Goal: Task Accomplishment & Management: Use online tool/utility

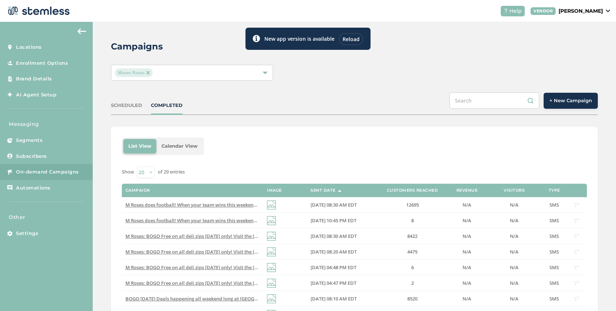
click at [349, 37] on div "Reload" at bounding box center [351, 39] width 24 height 12
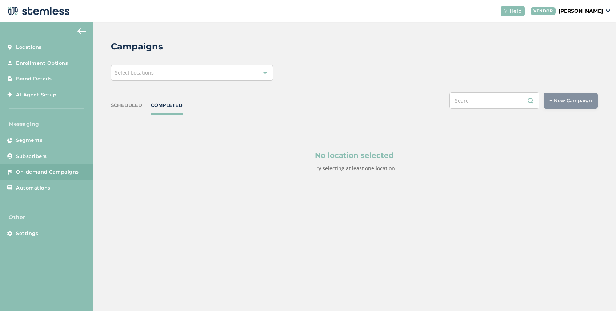
click at [203, 76] on div "Select Locations" at bounding box center [192, 73] width 162 height 16
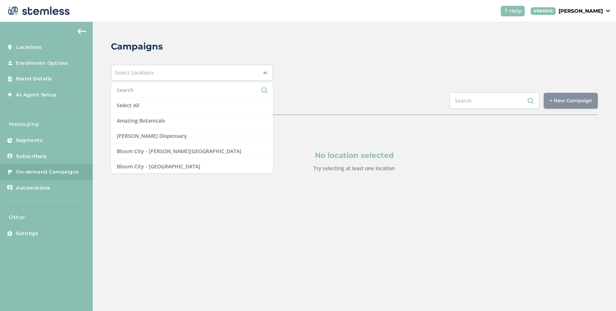
click at [174, 92] on input "text" at bounding box center [192, 90] width 150 height 8
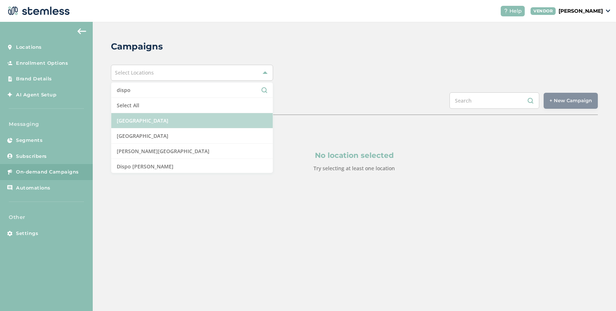
type input "dispo"
click at [174, 114] on li "Dispo Bay City North" at bounding box center [191, 120] width 161 height 15
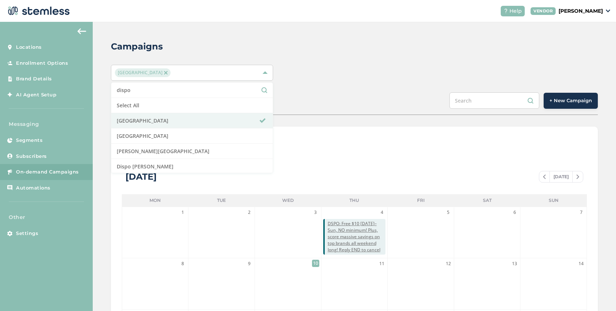
click at [579, 103] on span "+ New Campaign" at bounding box center [570, 100] width 43 height 7
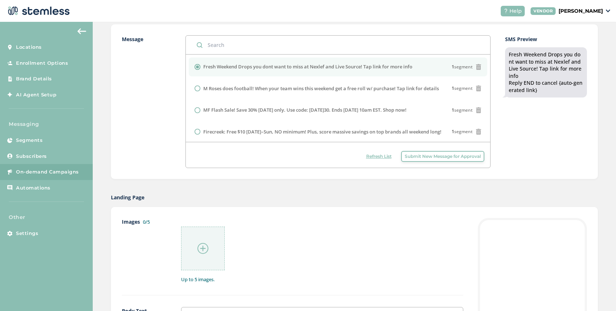
scroll to position [190, 0]
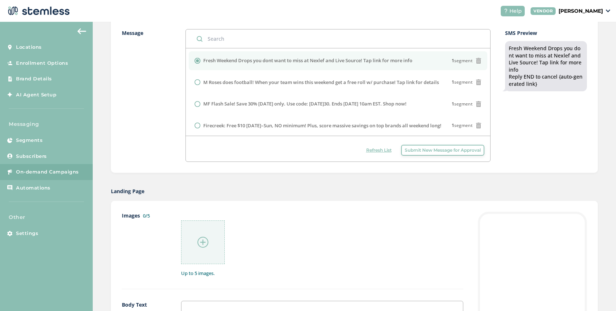
click at [408, 152] on span "Submit New Message for Approval" at bounding box center [442, 150] width 76 height 7
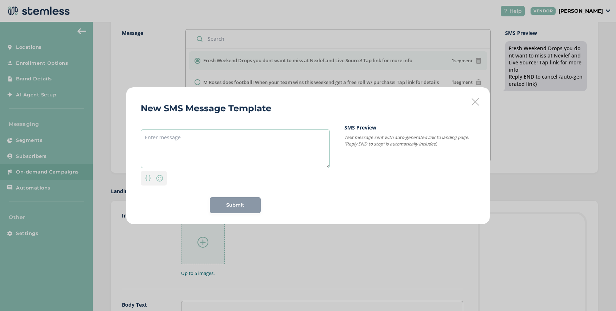
click at [231, 138] on textarea at bounding box center [235, 148] width 189 height 39
paste textarea "Buy a zip, get a 1/2 zip FREE. Storewide + big savings on top brands. Thu-Sun. …"
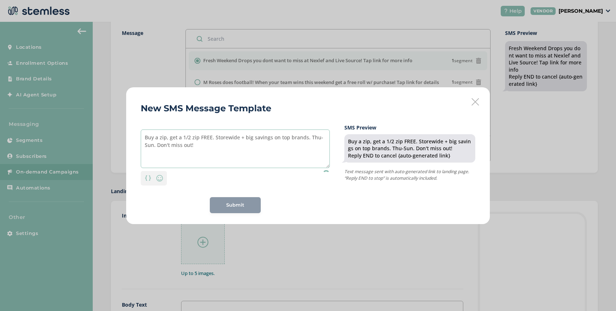
click at [145, 136] on textarea "Buy a zip, get a 1/2 zip FREE. Storewide + big savings on top brands. Thu-Sun. …" at bounding box center [235, 148] width 189 height 39
click at [210, 144] on textarea "DSPO: Buy a zip, get a 1/2 zip FREE. Storewide + big savings on top brands. Thu…" at bounding box center [235, 148] width 189 height 39
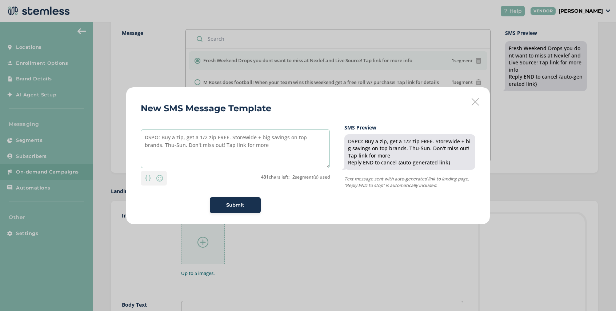
click at [202, 145] on textarea "DSPO: Buy a zip, get a 1/2 zip FREE. Storewide + big savings on top brands. Thu…" at bounding box center [235, 148] width 189 height 39
click at [241, 146] on textarea "DSPO: Buy a zip, get a 1/2 zip FREE. Storewide + big savings on top brands. Thu…" at bounding box center [235, 148] width 189 height 39
click at [183, 140] on textarea "DSPO: Buy a zip, get a 1/2 zip FREE. Storewide + big savings on top brands. Thu…" at bounding box center [235, 148] width 189 height 39
click at [160, 139] on textarea "DSPO: Buy a zip get a 1/2 zip FREE. Storewide + big savings on top brands. Thu-…" at bounding box center [235, 148] width 189 height 39
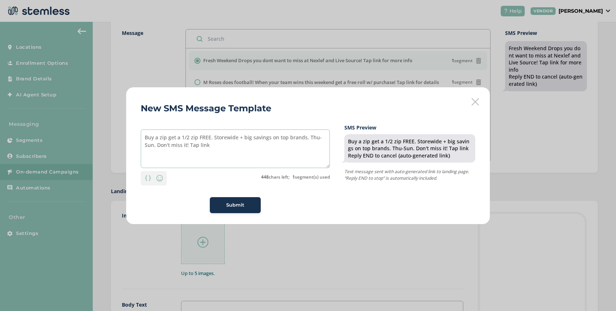
click at [209, 144] on textarea "Buy a zip get a 1/2 zip FREE. Storewide + big savings on top brands. Thu-Sun. D…" at bounding box center [235, 148] width 189 height 39
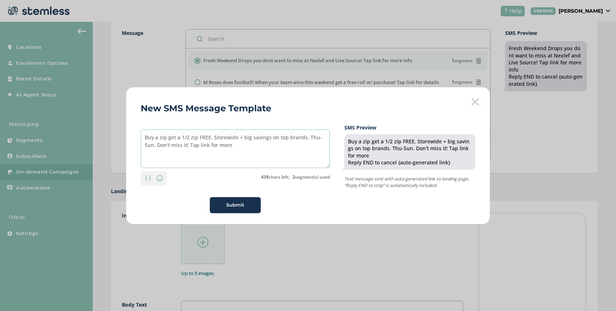
click at [210, 138] on textarea "Buy a zip get a 1/2 zip FREE. Storewide + big savings on top brands. Thu-Sun. D…" at bounding box center [235, 148] width 189 height 39
click at [305, 138] on textarea "Buy a zip get a 1/2 zip FREE! Storewide + big savings on top brands. Thu-Sun. D…" at bounding box center [235, 148] width 189 height 39
click at [211, 138] on textarea "Buy a zip get a 1/2 zip FREE! Storewide + big savings on top brands Thu-Sun. Do…" at bounding box center [235, 148] width 189 height 39
click at [145, 138] on textarea "Buy a zip get a 1/2 zip FREE Storewide + big savings on top brands Thu-Sun. Don…" at bounding box center [235, 148] width 189 height 39
click at [235, 139] on textarea "Buy a zip get a 1/2 zip FREE Storewide + big savings on top brands Thu-Sun. Don…" at bounding box center [235, 148] width 189 height 39
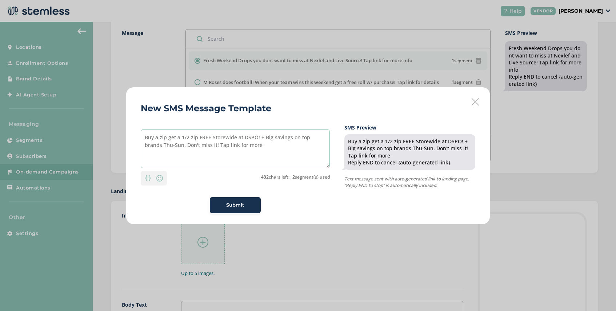
drag, startPoint x: 199, startPoint y: 145, endPoint x: 167, endPoint y: 147, distance: 32.4
click at [167, 147] on textarea "Buy a zip get a 1/2 zip FREE Storewide at DSPO! + Big savings on top brands Thu…" at bounding box center [235, 148] width 189 height 39
click at [209, 146] on textarea "Buy a zip get a 1/2 zip FREE Storewide at DSPO! + Big savings on top brands Thu…" at bounding box center [235, 148] width 189 height 39
click at [166, 147] on textarea "Buy a zip get a 1/2 zip FREE Storewide at DSPO! + Big savings on top brands Thu…" at bounding box center [235, 148] width 189 height 39
type textarea "Buy a zip get a 1/2 zip FREE Storewide at DSPO! + Big savings on top brands Thu…"
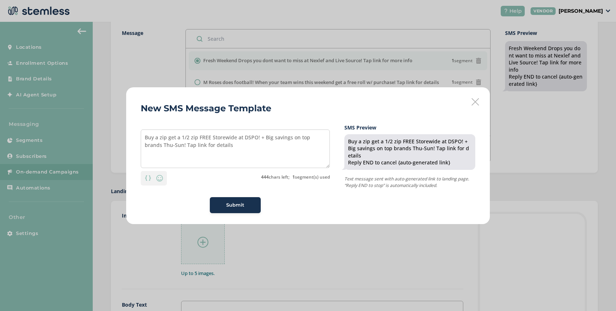
click at [235, 201] on button "Submit" at bounding box center [235, 205] width 51 height 16
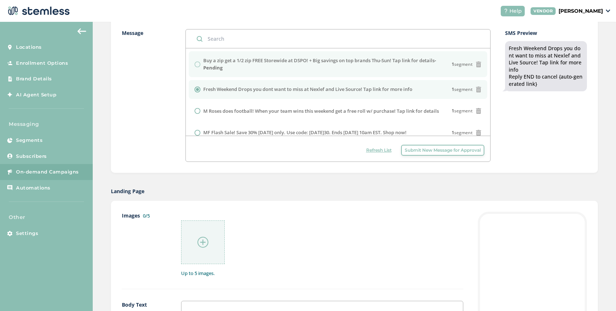
drag, startPoint x: 438, startPoint y: 62, endPoint x: 203, endPoint y: 63, distance: 234.7
click at [203, 63] on label "Buy a zip get a 1/2 zip FREE Storewide at DSPO! + Big savings on top brands Thu…" at bounding box center [327, 64] width 248 height 14
copy div "Buy a zip get a 1/2 zip FREE Storewide at DSPO! + Big savings on top brands Thu…"
click at [448, 149] on span "Submit New Message for Approval" at bounding box center [442, 150] width 76 height 7
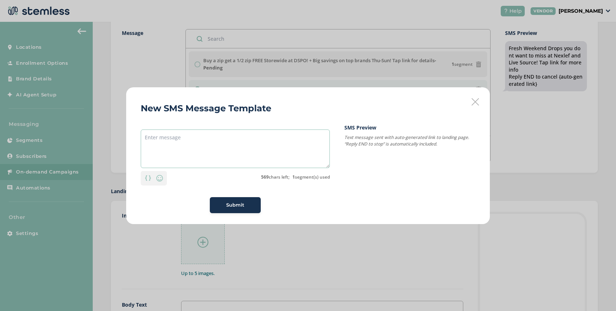
click at [158, 133] on textarea at bounding box center [235, 148] width 189 height 39
paste textarea "Buy a zip get a 1/2 zip FREE Storewide at DSPO! + Big savings on top brands Thu…"
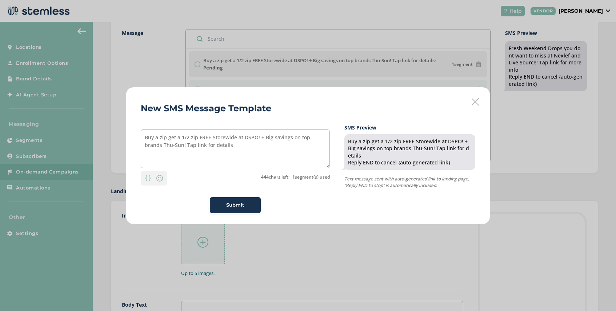
click at [145, 144] on textarea "Buy a zip get a 1/2 zip FREE Storewide at DSPO! + Big savings on top brands Thu…" at bounding box center [235, 148] width 189 height 39
click at [190, 138] on textarea "Buy a zip get a 1/2 zip FREE Storewide at DSPO! + Big savings on top brands Thu…" at bounding box center [235, 148] width 189 height 39
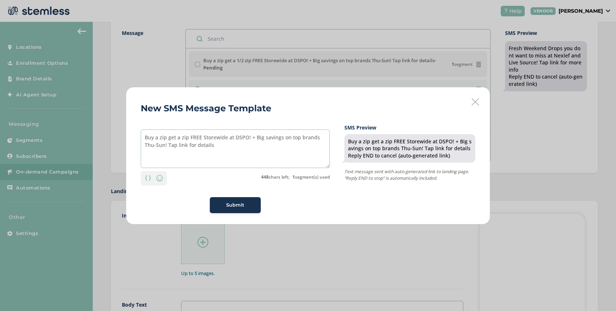
drag, startPoint x: 246, startPoint y: 137, endPoint x: 234, endPoint y: 140, distance: 12.9
click at [234, 140] on textarea "Buy a zip get a zip FREE Storewide at DSPO! + Big savings on top brands Thu-Sun…" at bounding box center [235, 148] width 189 height 39
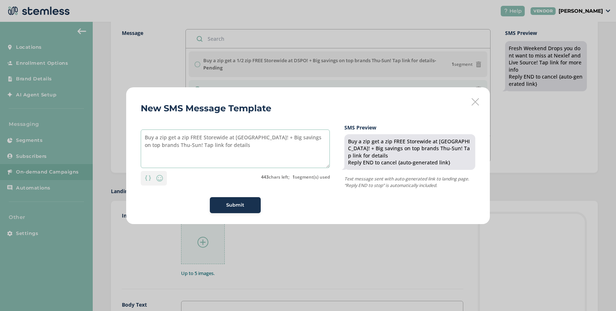
type textarea "Buy a zip get a zip FREE Storewide at Firecreek! + Big savings on top brands Th…"
click at [235, 204] on span "Submit" at bounding box center [235, 204] width 18 height 7
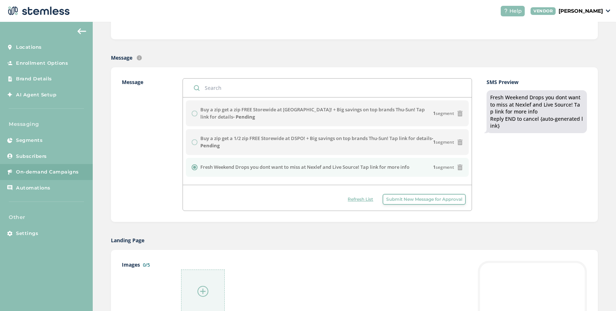
scroll to position [0, 0]
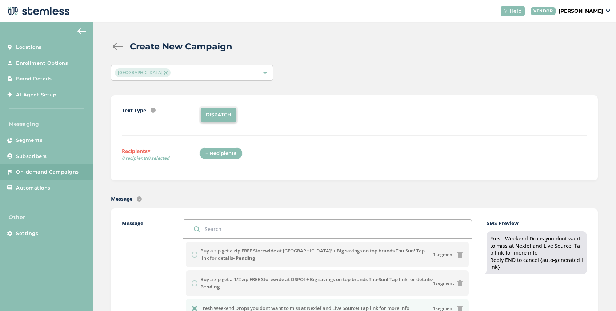
click at [164, 71] on img at bounding box center [166, 73] width 4 height 4
click at [164, 72] on div "Select Locations" at bounding box center [192, 73] width 162 height 16
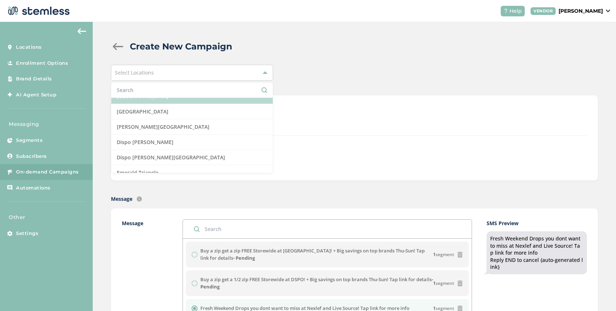
scroll to position [132, 0]
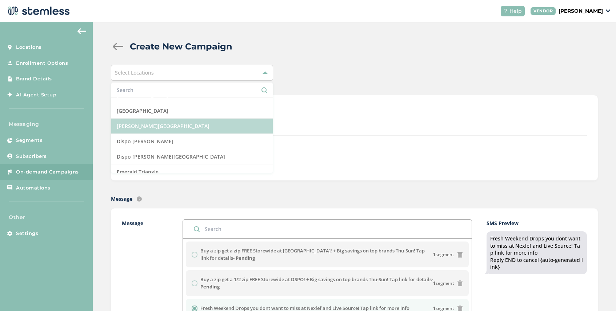
click at [178, 129] on li "Dispo Hazel Park" at bounding box center [191, 125] width 161 height 15
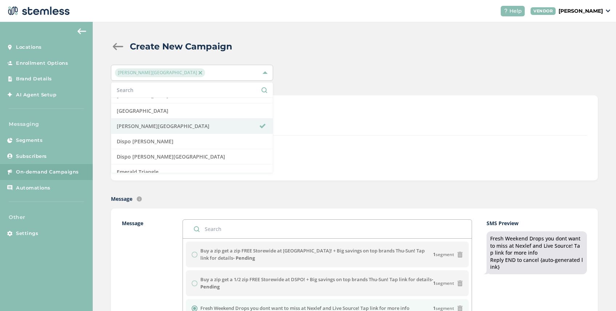
click at [295, 115] on div "DISPATCH" at bounding box center [392, 114] width 387 height 17
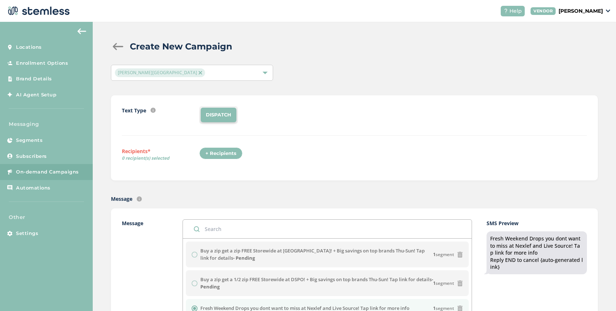
click at [215, 158] on div "+ Recipients" at bounding box center [220, 153] width 43 height 12
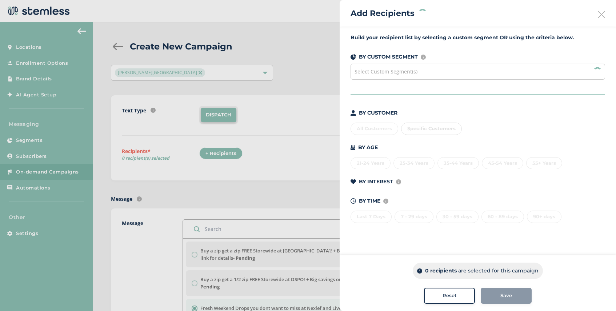
click at [430, 66] on div "Select Custom Segment(s)" at bounding box center [477, 72] width 254 height 16
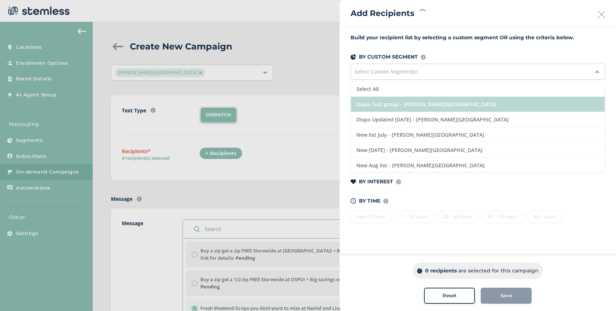
click at [435, 102] on li "Dispo Test group - Dispo Hazel Park" at bounding box center [478, 104] width 254 height 15
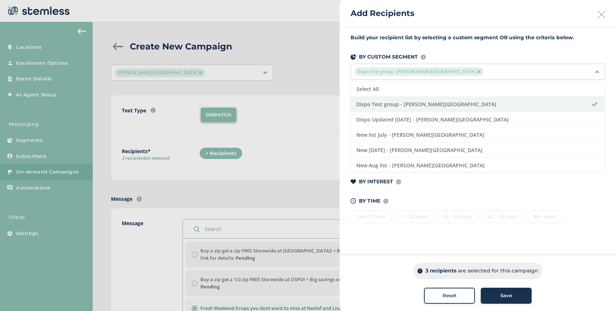
click at [511, 296] on span "Save" at bounding box center [506, 295] width 12 height 7
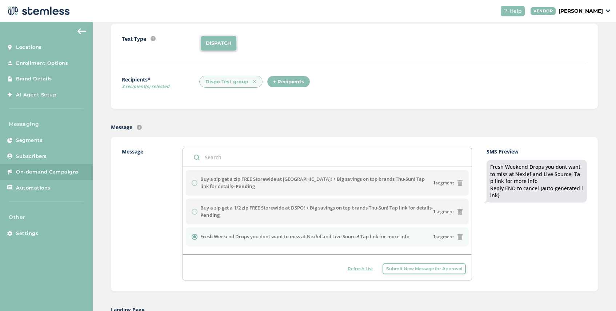
scroll to position [106, 0]
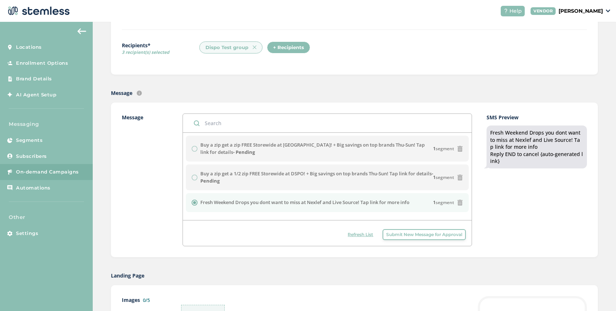
click at [359, 235] on span "Refresh List" at bounding box center [359, 234] width 25 height 7
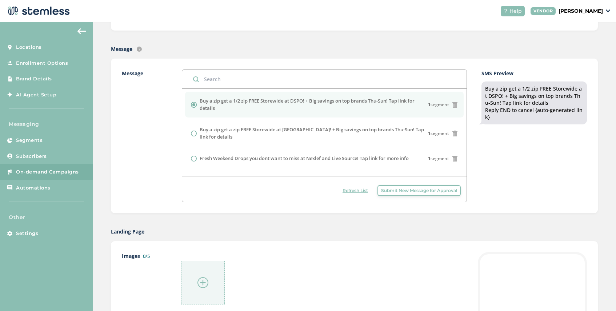
scroll to position [176, 0]
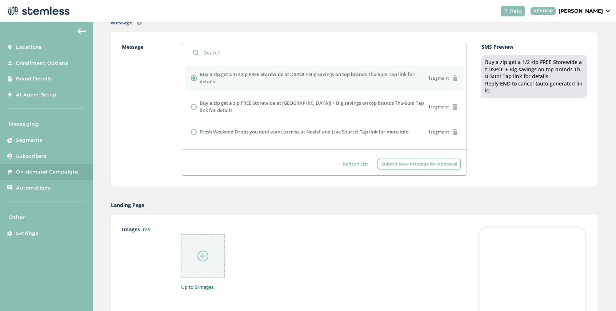
click at [202, 256] on img at bounding box center [202, 255] width 11 height 11
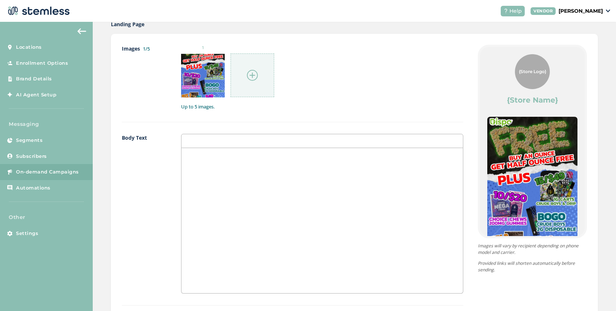
scroll to position [397, 0]
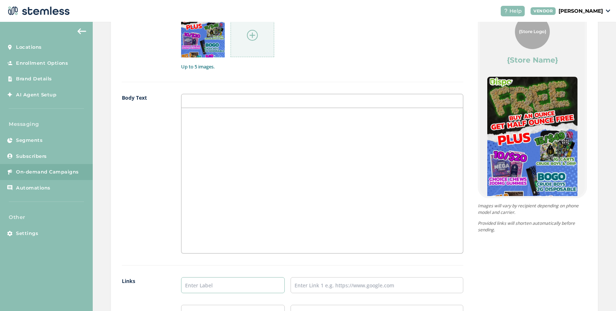
click at [209, 283] on input "text" at bounding box center [233, 285] width 104 height 16
type input "SHOP NOW"
click at [310, 285] on input "text" at bounding box center [376, 285] width 173 height 16
type input "https://disposhops.com/"
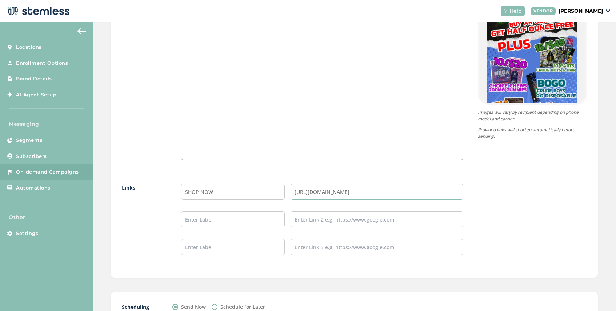
scroll to position [547, 0]
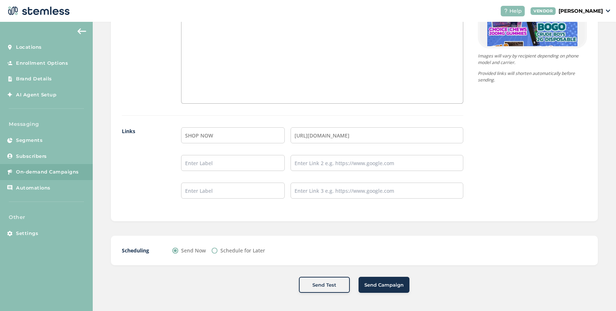
click at [381, 288] on button "Send Campaign" at bounding box center [383, 285] width 51 height 16
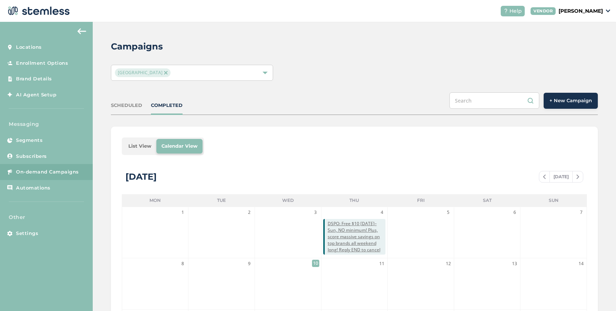
click at [165, 73] on img at bounding box center [166, 73] width 4 height 4
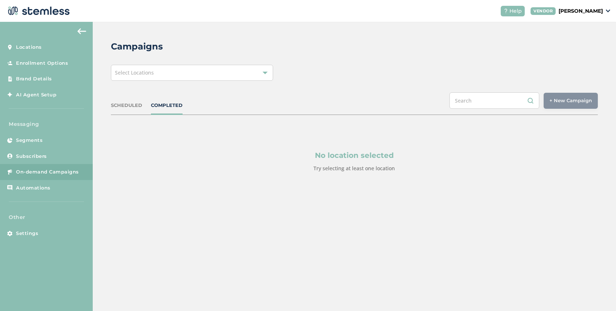
click at [174, 73] on div "Select Locations" at bounding box center [192, 73] width 162 height 16
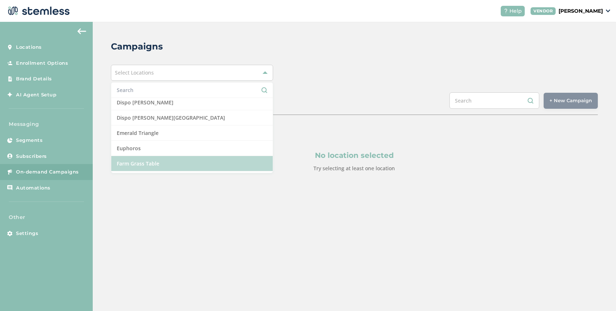
scroll to position [165, 0]
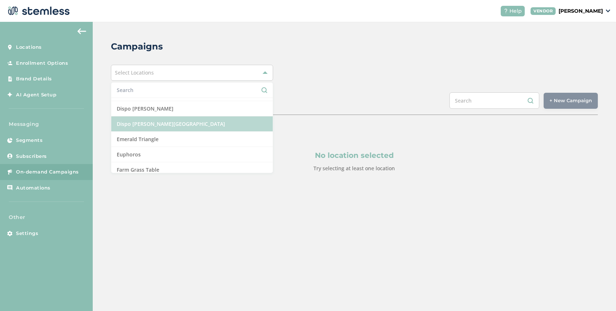
click at [173, 125] on li "Dispo Whitmore Lake" at bounding box center [191, 123] width 161 height 15
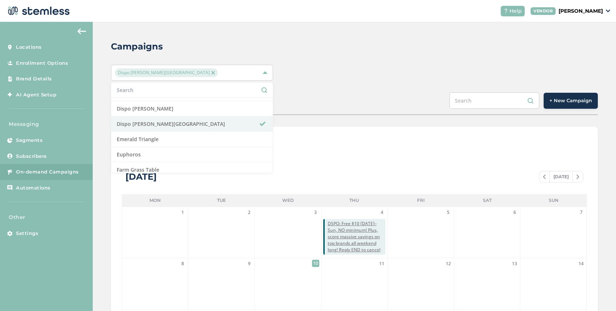
click at [560, 98] on span "+ New Campaign" at bounding box center [570, 100] width 43 height 7
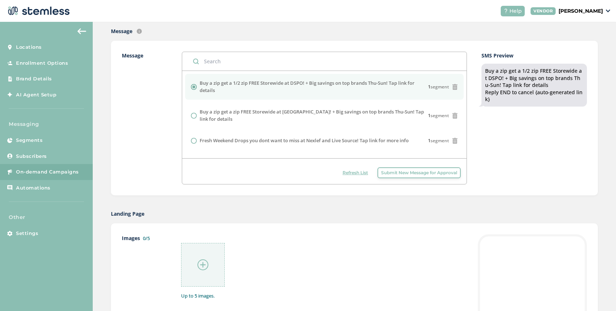
scroll to position [163, 0]
